Goal: Check status

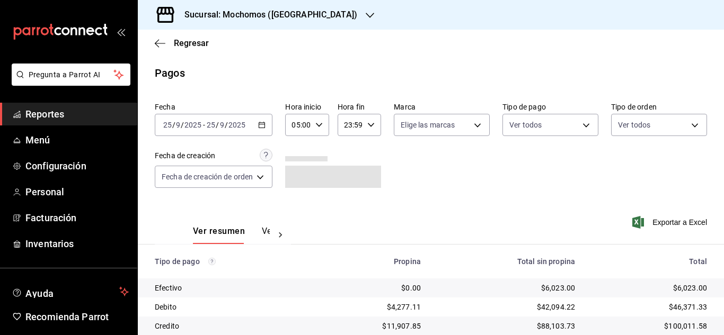
click at [319, 126] on icon "button" at bounding box center [318, 124] width 7 height 7
click at [304, 178] on button "06" at bounding box center [297, 177] width 17 height 21
click at [490, 186] on div at bounding box center [362, 167] width 724 height 335
click at [320, 126] on \(Stroke\) "button" at bounding box center [319, 125] width 6 height 4
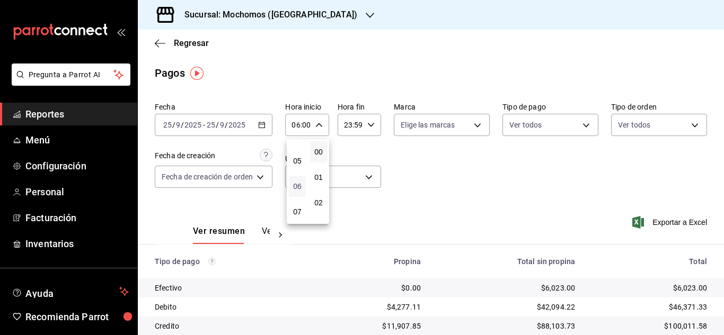
scroll to position [100, 0]
click at [301, 178] on button "05" at bounding box center [297, 179] width 17 height 21
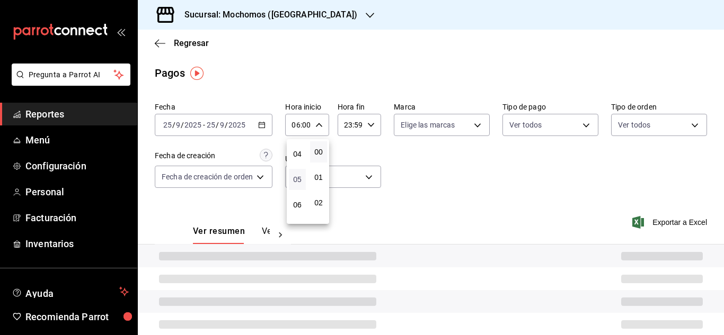
type input "05:00"
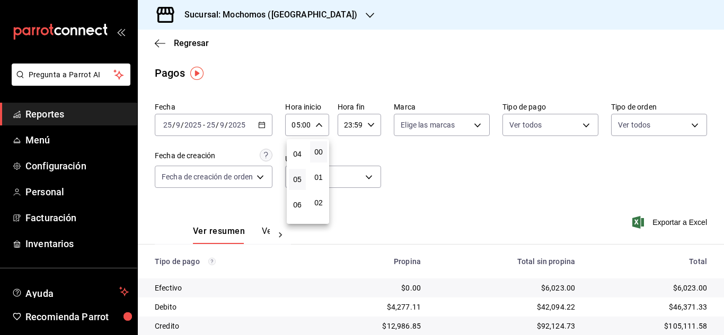
click at [464, 181] on div at bounding box center [362, 167] width 724 height 335
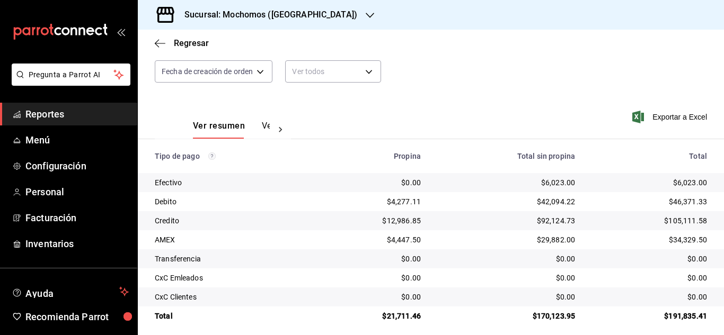
scroll to position [113, 0]
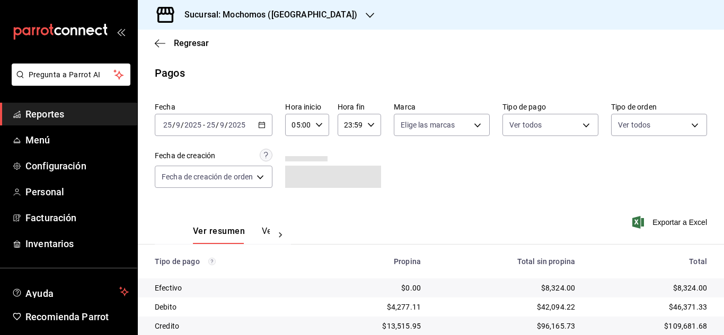
click at [317, 124] on \(Stroke\) "button" at bounding box center [319, 125] width 6 height 4
click at [298, 179] on span "06" at bounding box center [297, 177] width 4 height 8
type input "06:00"
click at [505, 174] on div at bounding box center [362, 167] width 724 height 335
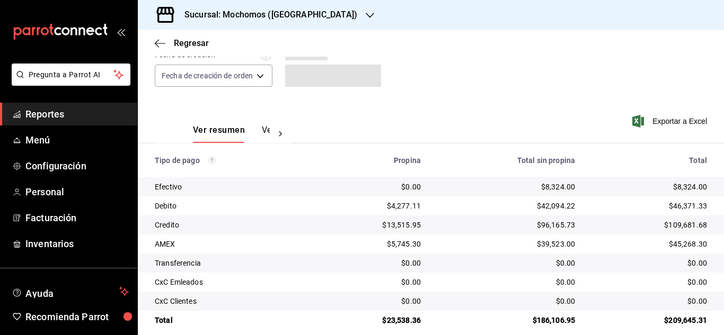
scroll to position [109, 0]
